Goal: Use online tool/utility: Utilize a website feature to perform a specific function

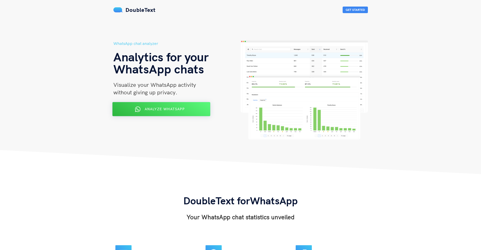
click at [162, 115] on button "Analyze WhatsApp" at bounding box center [161, 109] width 98 height 14
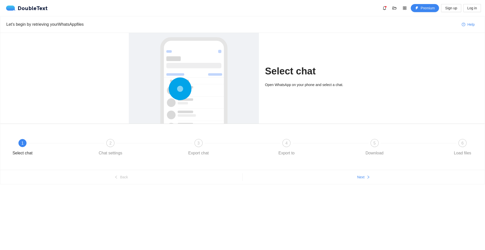
click at [204, 70] on div at bounding box center [194, 105] width 120 height 151
click at [308, 85] on div "Open WhatsApp on your phone and select a chat." at bounding box center [310, 85] width 91 height 6
drag, startPoint x: 285, startPoint y: 85, endPoint x: 317, endPoint y: 83, distance: 31.8
click at [305, 83] on div "Open WhatsApp on your phone and select a chat." at bounding box center [310, 85] width 91 height 6
click at [341, 83] on div "Open WhatsApp on your phone and select a chat." at bounding box center [310, 85] width 91 height 6
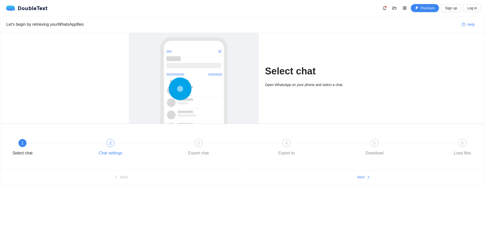
click at [113, 141] on div "2" at bounding box center [110, 143] width 8 height 8
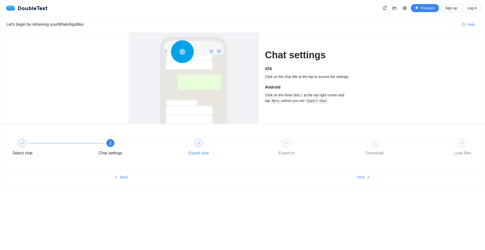
click at [198, 145] on span "3" at bounding box center [198, 143] width 2 height 4
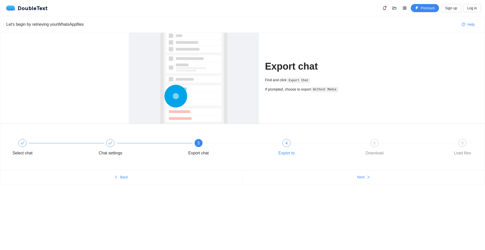
click at [284, 144] on div "4" at bounding box center [286, 143] width 8 height 8
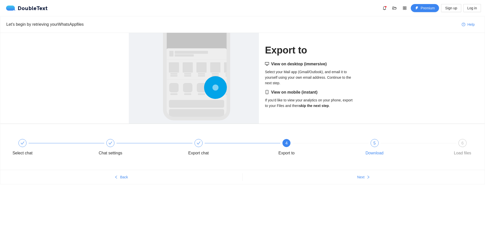
click at [371, 146] on div "5 Download" at bounding box center [404, 148] width 88 height 18
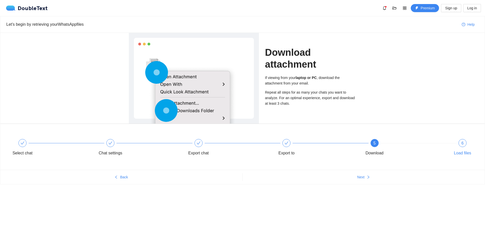
click at [466, 145] on div "6 Load files" at bounding box center [461, 148] width 29 height 18
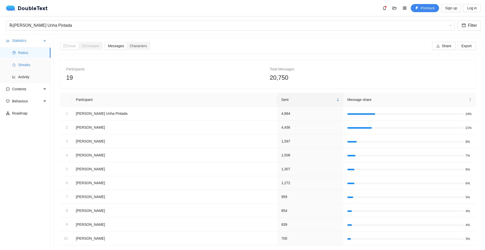
click at [31, 61] on span "Streaks" at bounding box center [32, 65] width 28 height 10
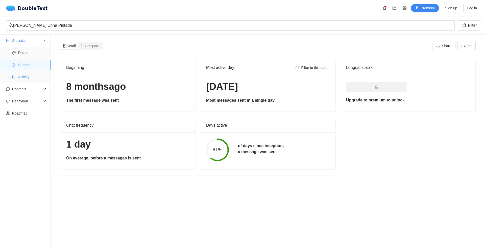
click at [15, 80] on li "Activity" at bounding box center [25, 77] width 50 height 10
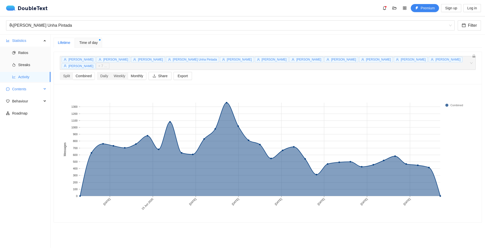
click at [38, 87] on span "Contents" at bounding box center [27, 89] width 30 height 10
click at [30, 106] on span "Word Cloud" at bounding box center [32, 101] width 28 height 10
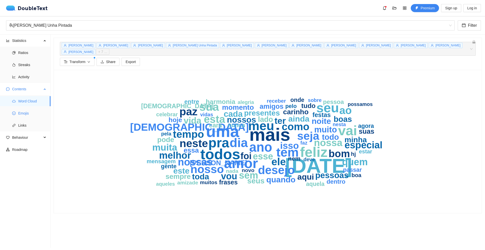
click at [25, 113] on span "Emojis" at bounding box center [32, 113] width 28 height 10
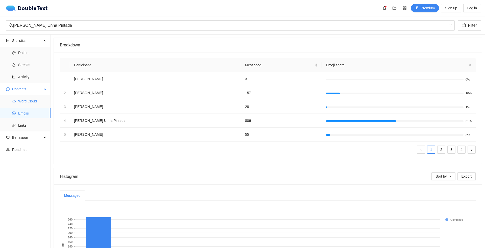
click at [33, 101] on span "Word Cloud" at bounding box center [32, 101] width 28 height 10
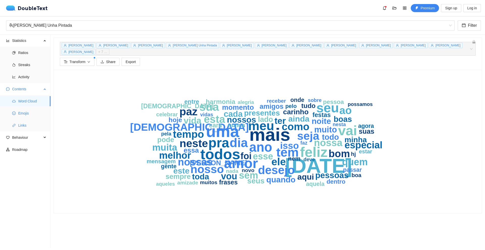
click at [30, 115] on span "Emojis" at bounding box center [32, 113] width 28 height 10
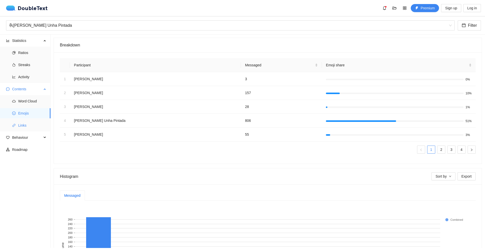
click at [29, 123] on span "Links" at bounding box center [32, 125] width 28 height 10
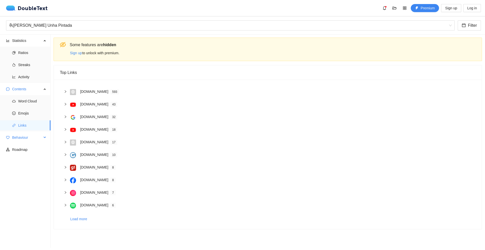
click at [29, 137] on span "Behaviour" at bounding box center [27, 137] width 30 height 10
click at [25, 152] on span "Interactions" at bounding box center [32, 150] width 28 height 10
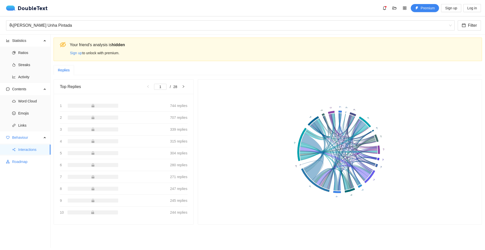
click at [24, 163] on span "Roadmap" at bounding box center [29, 162] width 34 height 10
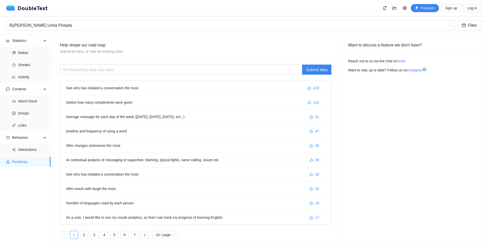
scroll to position [8, 0]
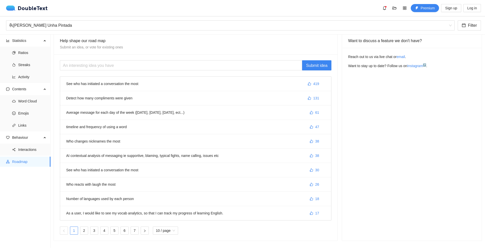
click at [114, 82] on li "See who has initiated a conversation the most 419" at bounding box center [195, 84] width 271 height 14
click at [22, 98] on span "Word Cloud" at bounding box center [32, 101] width 28 height 10
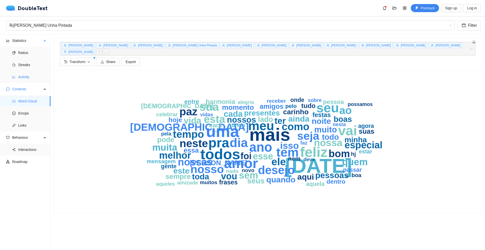
click at [29, 76] on span "Activity" at bounding box center [32, 77] width 28 height 10
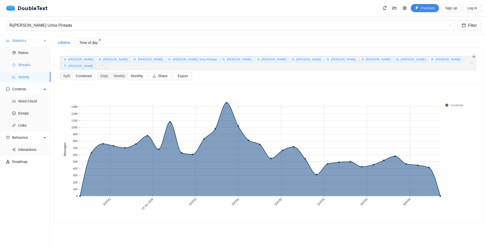
click at [35, 67] on span "Streaks" at bounding box center [32, 65] width 28 height 10
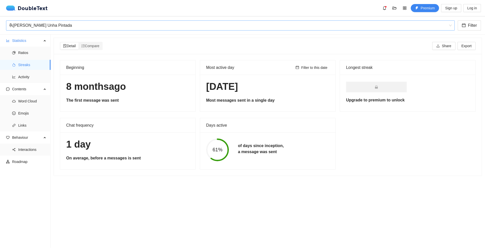
click at [67, 25] on div "[PERSON_NAME] Unha Pintada" at bounding box center [228, 26] width 438 height 10
click at [64, 26] on div "[PERSON_NAME] Unha Pintada" at bounding box center [228, 26] width 438 height 10
click at [28, 54] on span "Ratios" at bounding box center [32, 53] width 28 height 10
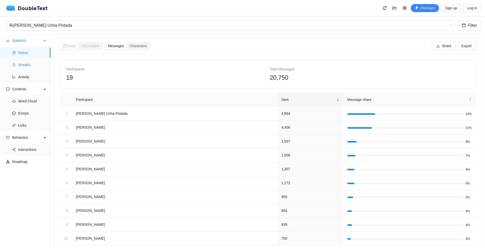
click at [23, 63] on span "Streaks" at bounding box center [32, 65] width 28 height 10
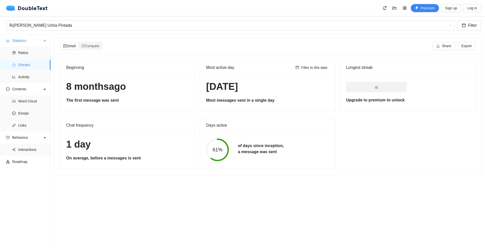
click at [33, 47] on ul "Ratios Streaks Activity" at bounding box center [25, 65] width 50 height 36
click at [420, 19] on div "[PERSON_NAME] Unha Pintada Filter" at bounding box center [242, 25] width 485 height 18
click at [410, 25] on div "[PERSON_NAME] Unha Pintada" at bounding box center [228, 26] width 438 height 10
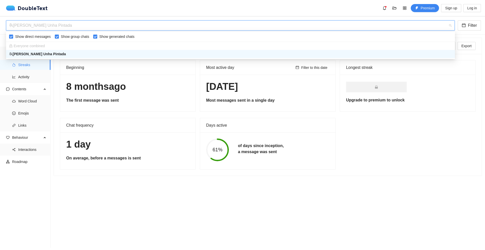
click at [49, 44] on div "Everyone combined" at bounding box center [230, 46] width 442 height 6
click at [37, 45] on span "Everyone combined" at bounding box center [27, 46] width 36 height 4
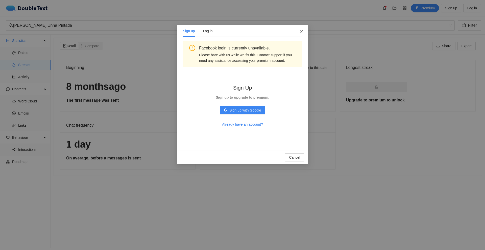
click at [302, 31] on icon "close" at bounding box center [301, 31] width 3 height 3
